Goal: Information Seeking & Learning: Understand process/instructions

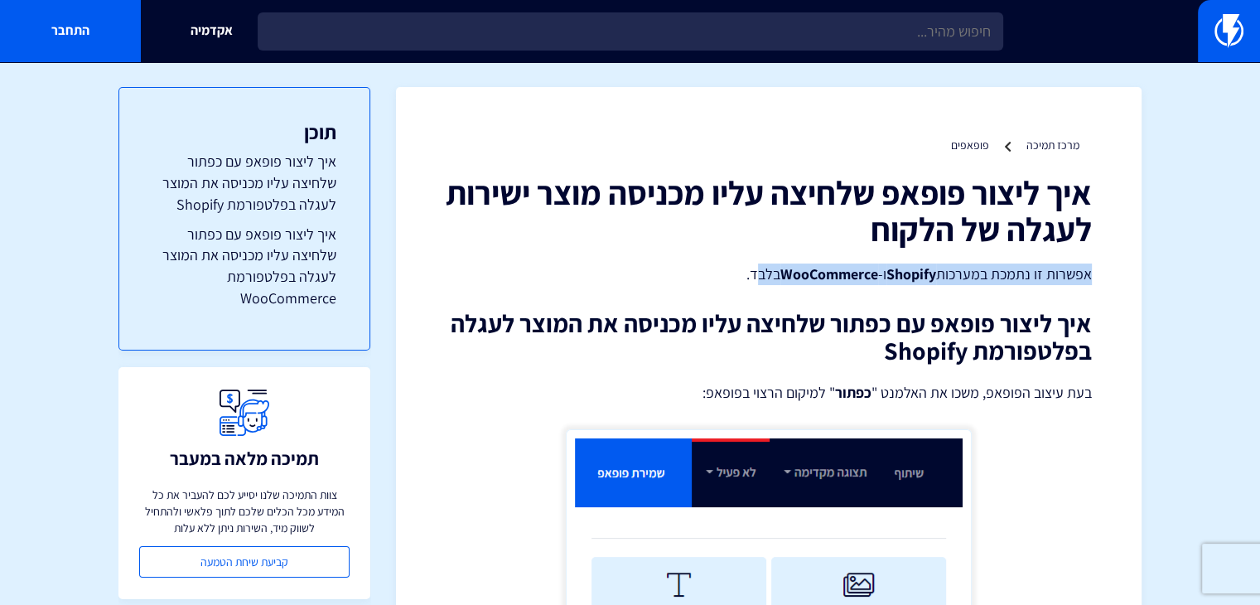
drag, startPoint x: 752, startPoint y: 275, endPoint x: 1120, endPoint y: 279, distance: 367.8
click at [1055, 274] on p "אפשרות זו נתמכת במערכות Shopify ו- WooCommerce בלבד." at bounding box center [769, 274] width 646 height 22
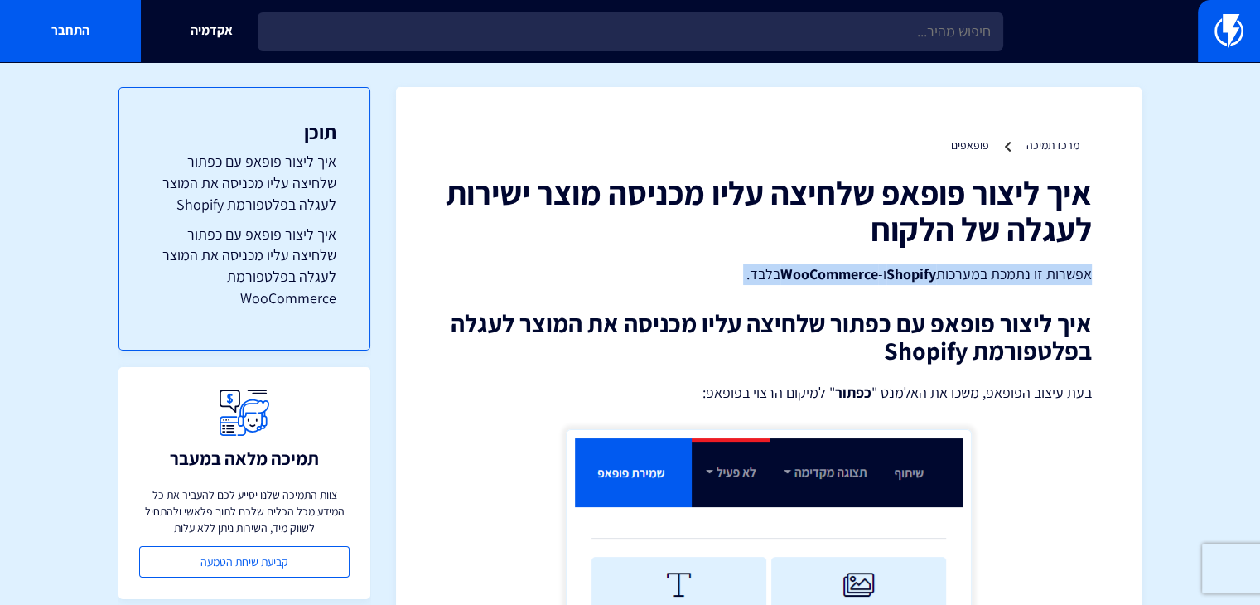
click at [855, 265] on strong "WooCommerce" at bounding box center [829, 273] width 98 height 19
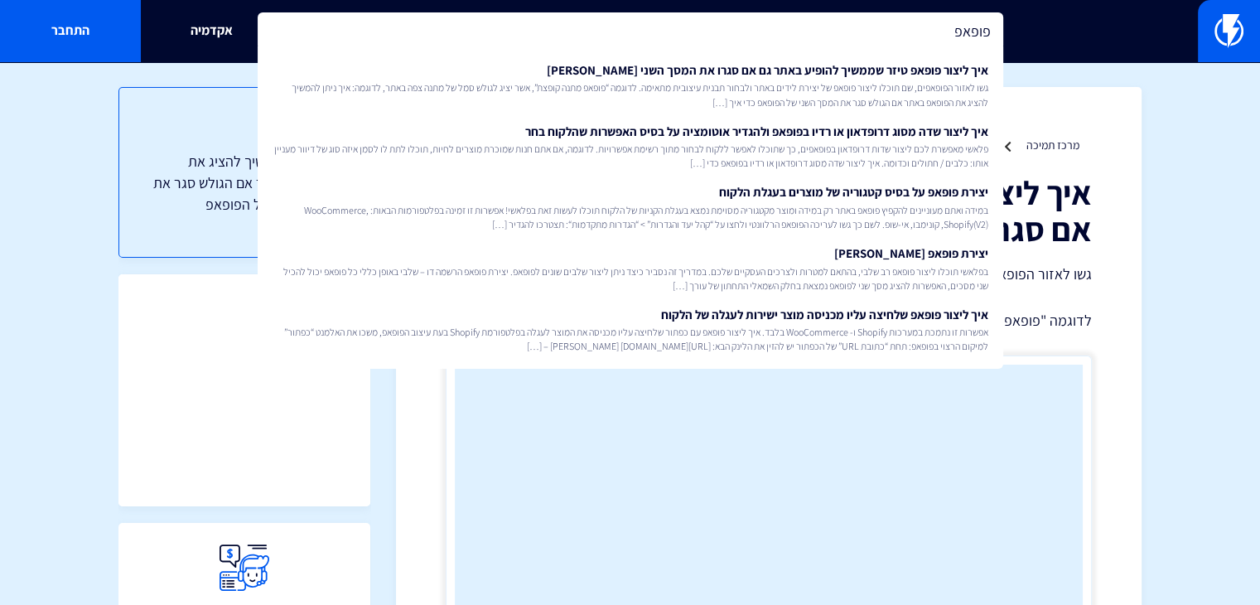
click at [875, 31] on input "פופאפ" at bounding box center [631, 31] width 746 height 38
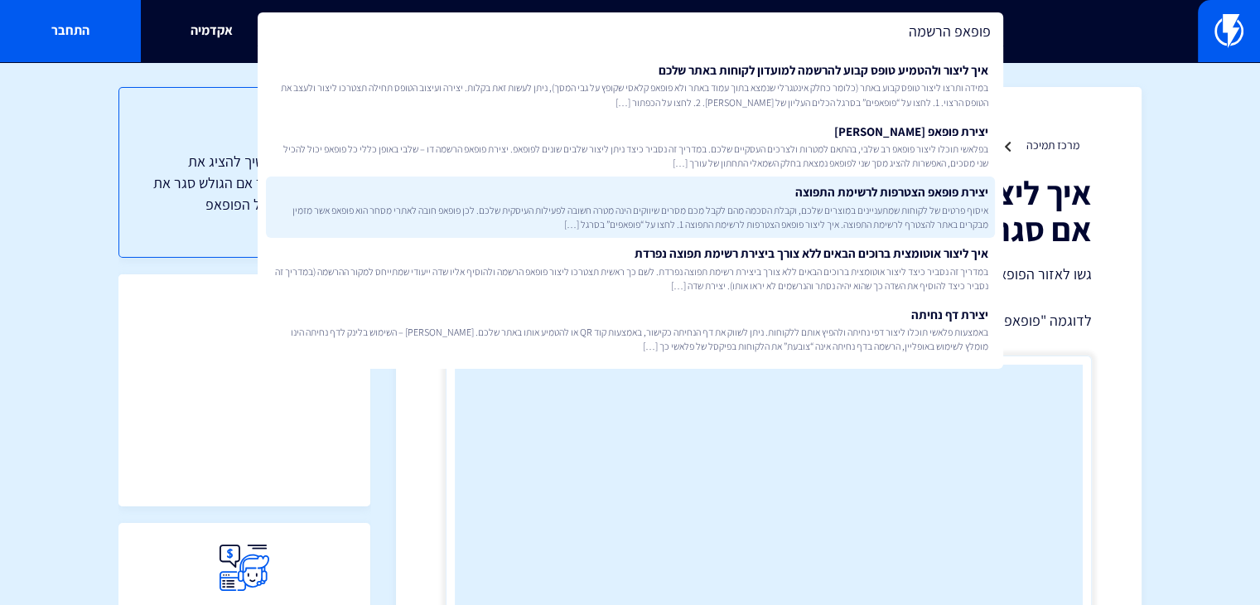
type input "פופאפ הרשמה"
click at [818, 204] on span "איסוף פרטים של לקוחות שמתעניינים במוצרים שלכם, וקבלת הסכמה מהם לקבל מכם מסרים ש…" at bounding box center [631, 217] width 716 height 28
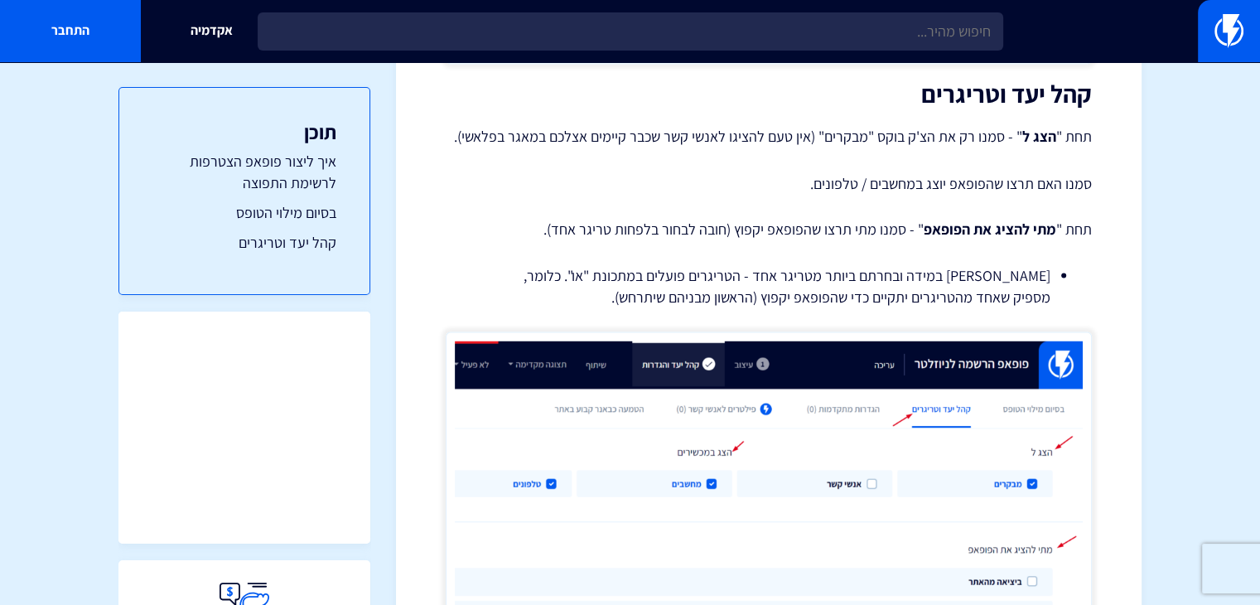
scroll to position [2806, 0]
